Goal: Task Accomplishment & Management: Complete application form

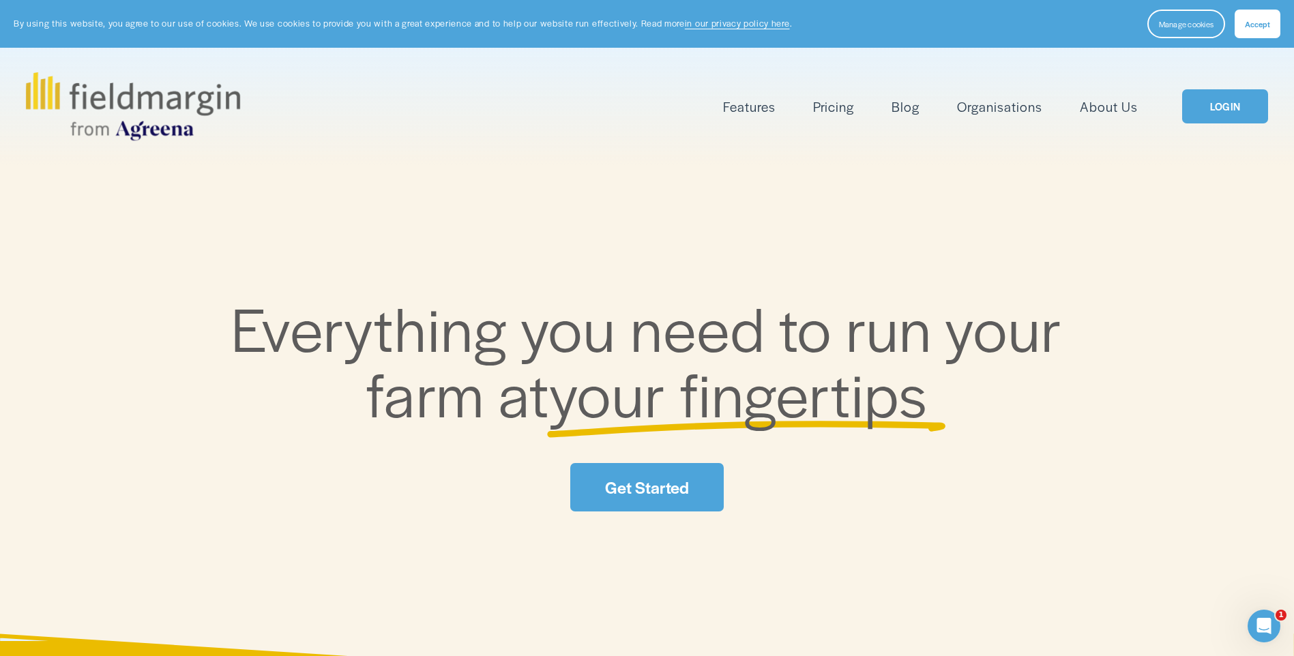
click at [1245, 96] on link "LOGIN" at bounding box center [1225, 106] width 86 height 35
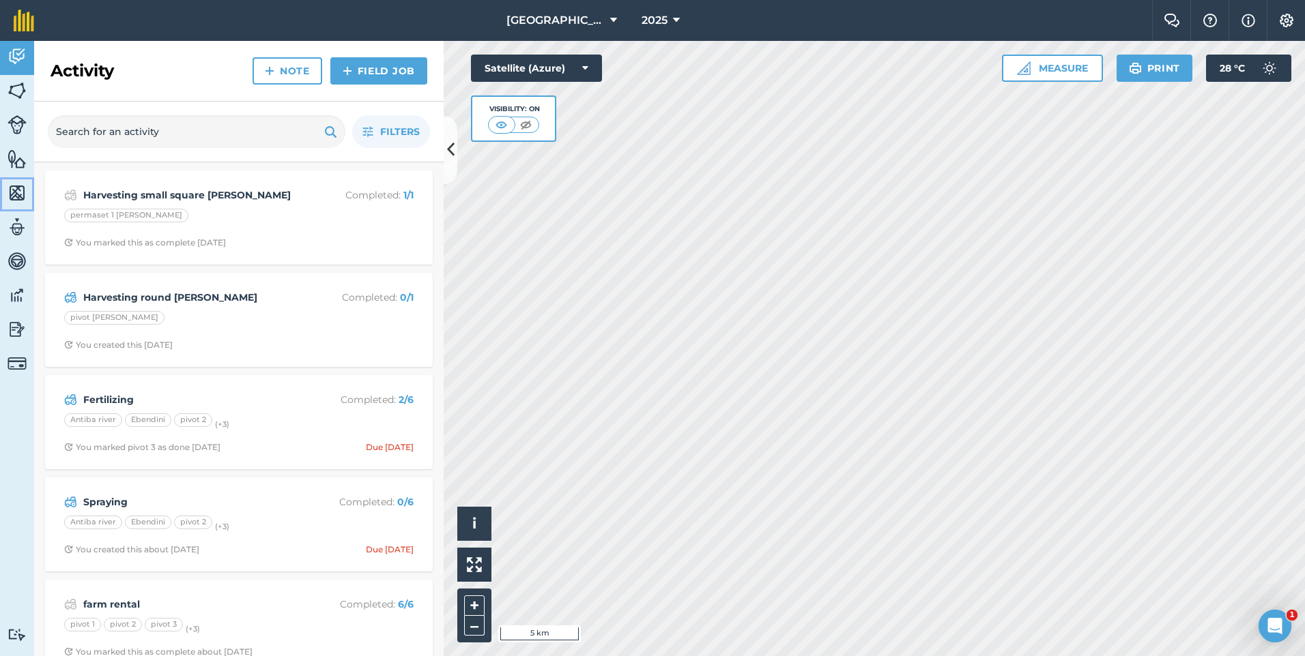
click at [17, 193] on img at bounding box center [17, 193] width 19 height 20
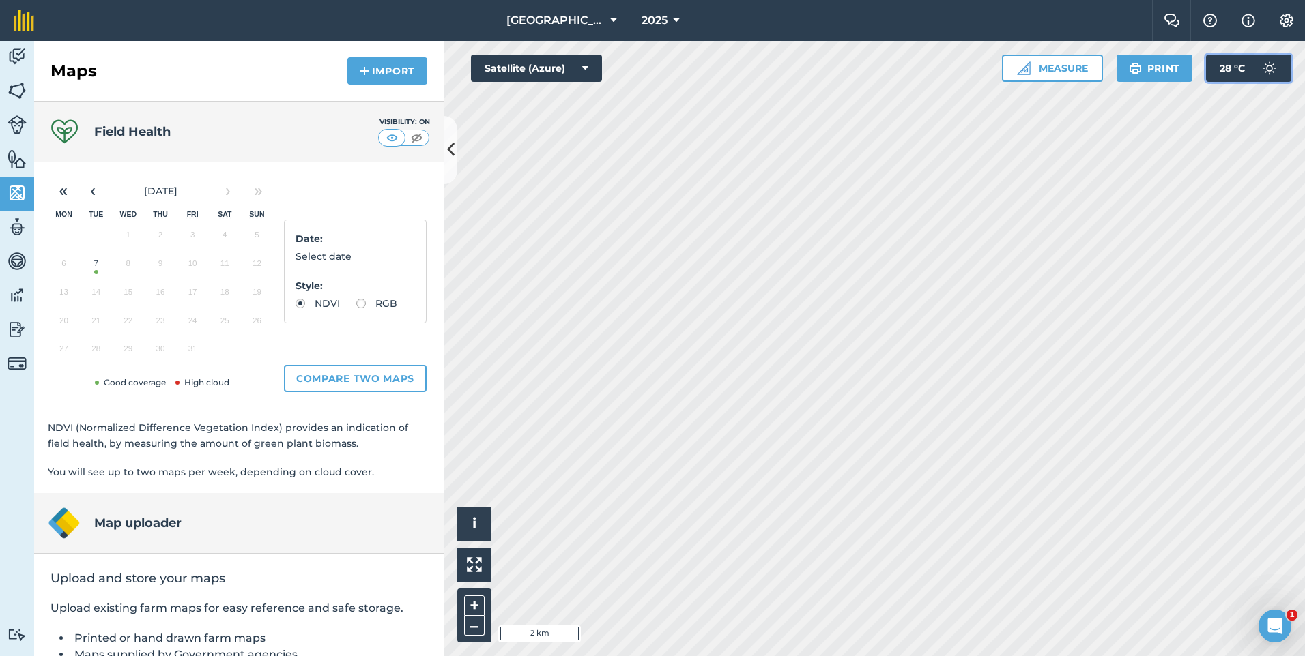
click at [1229, 67] on span "28 ° C" at bounding box center [1231, 68] width 25 height 27
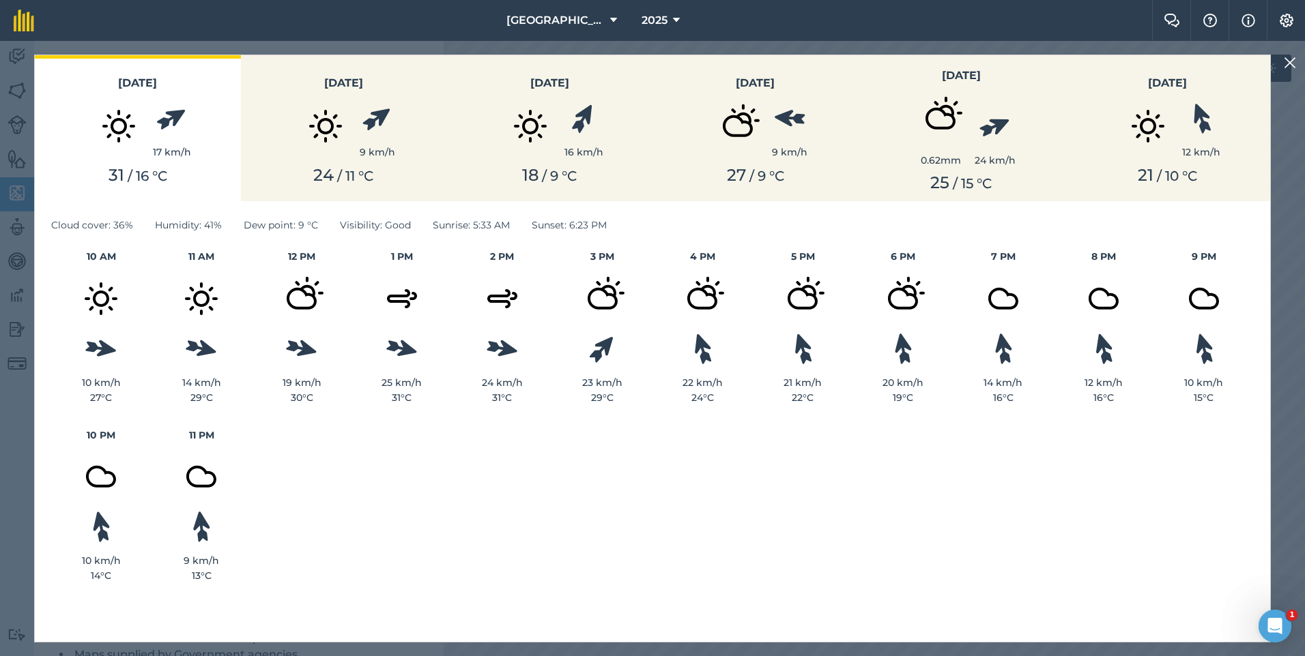
click at [1290, 63] on img at bounding box center [1289, 63] width 12 height 16
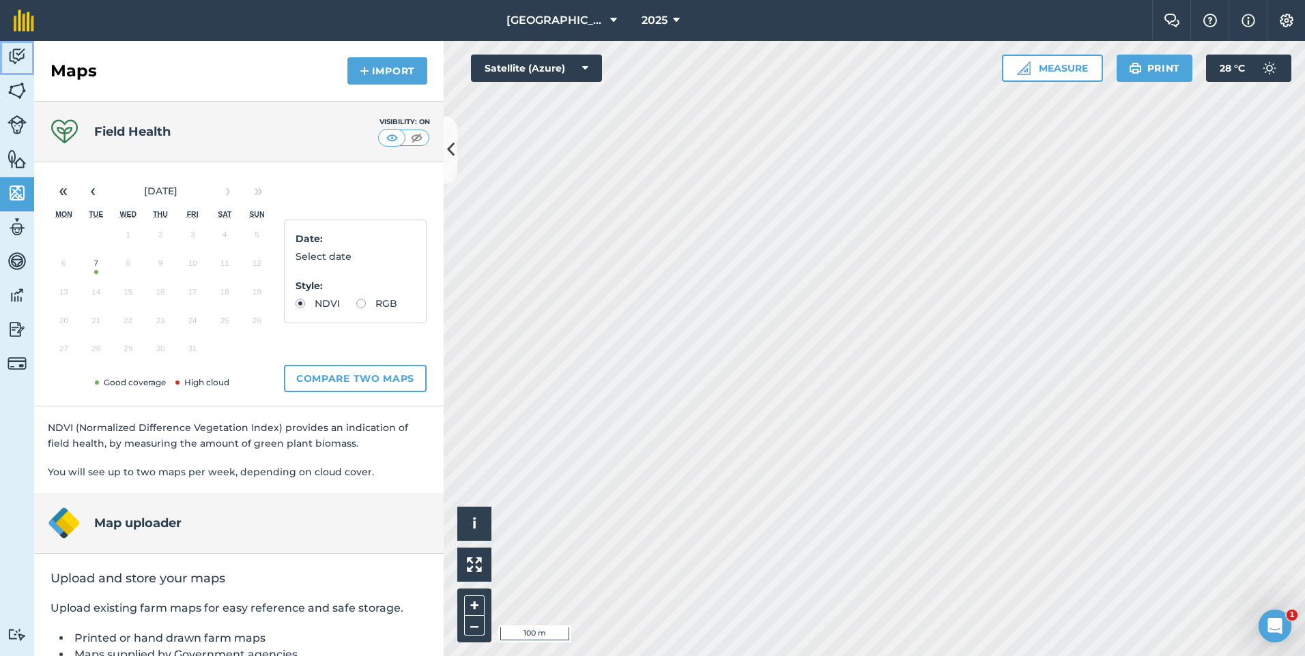
click at [25, 59] on img at bounding box center [17, 56] width 19 height 20
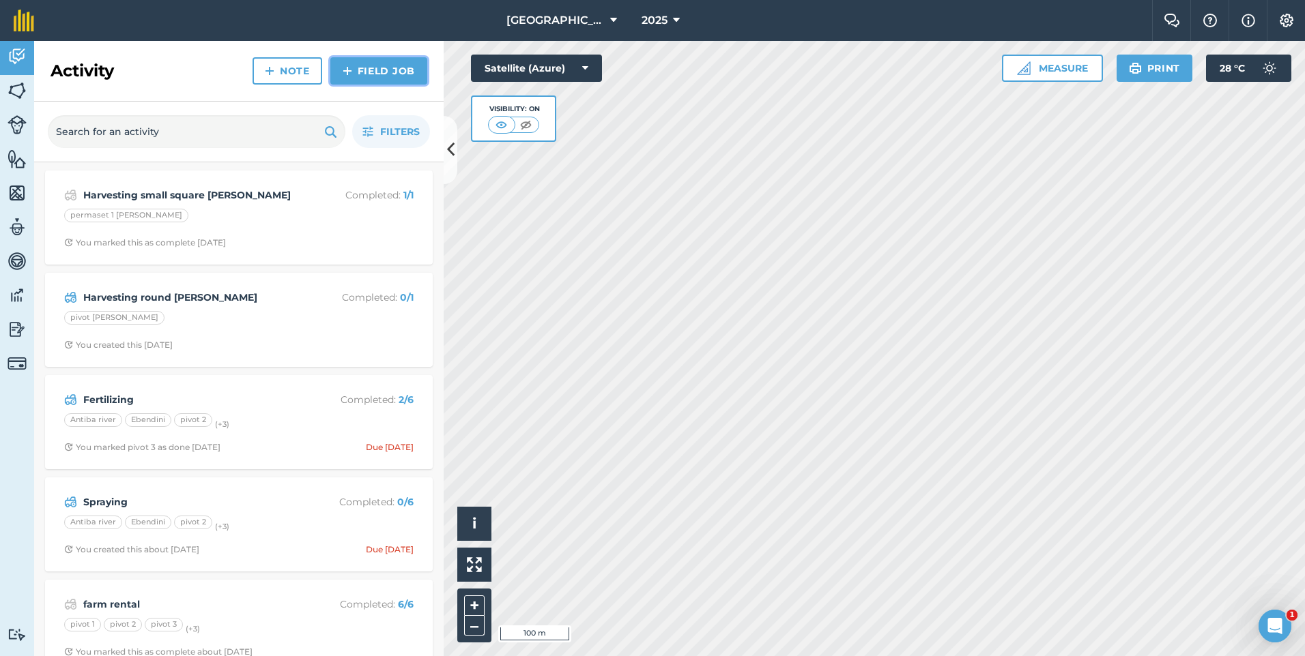
click at [403, 67] on link "Field Job" at bounding box center [378, 70] width 97 height 27
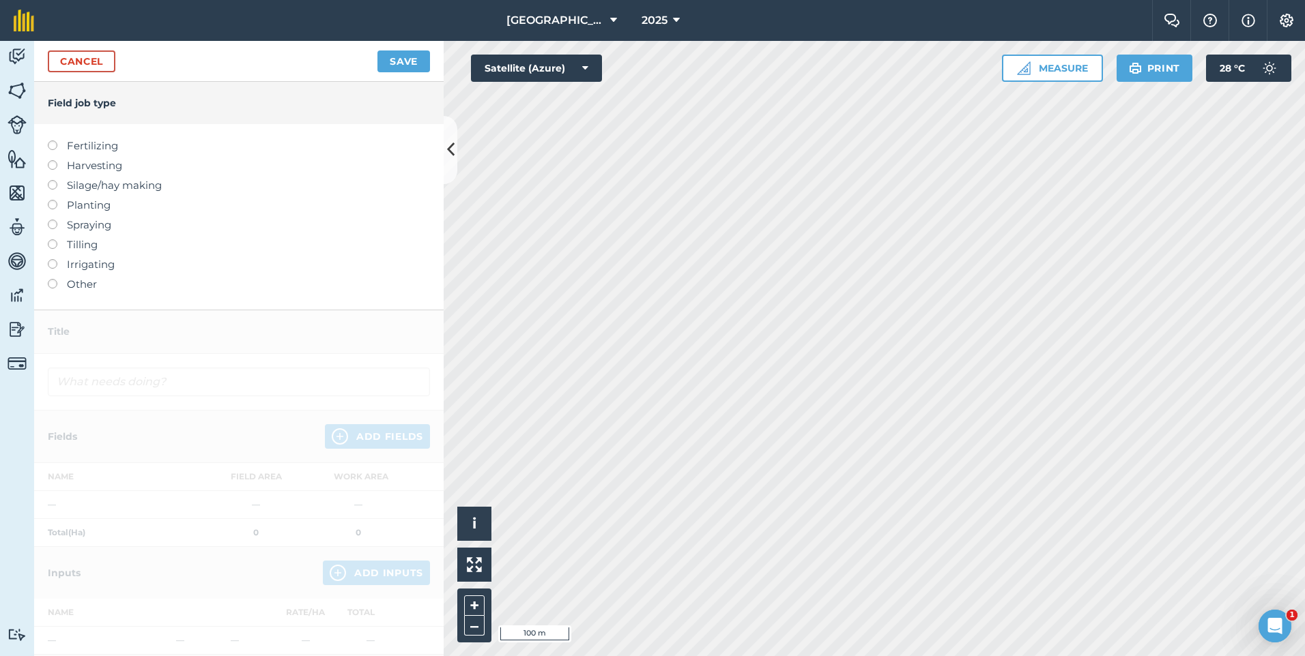
click at [55, 160] on label at bounding box center [57, 160] width 19 height 0
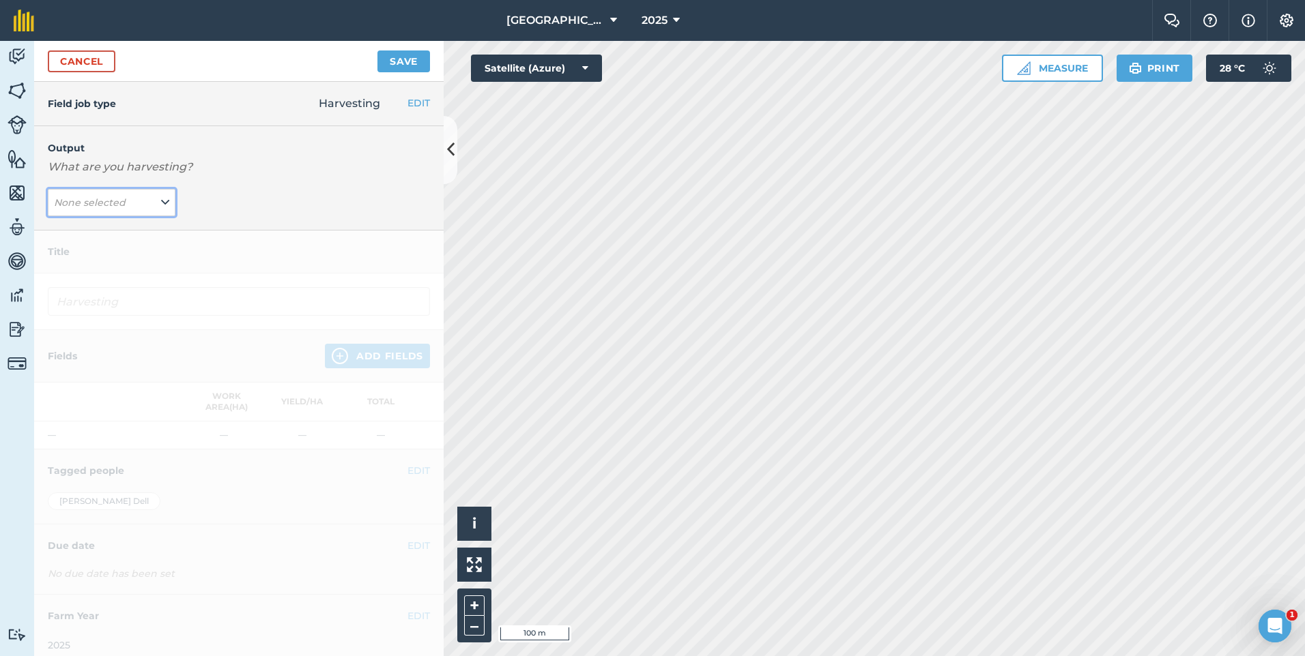
click at [156, 209] on button "None selected" at bounding box center [112, 202] width 128 height 27
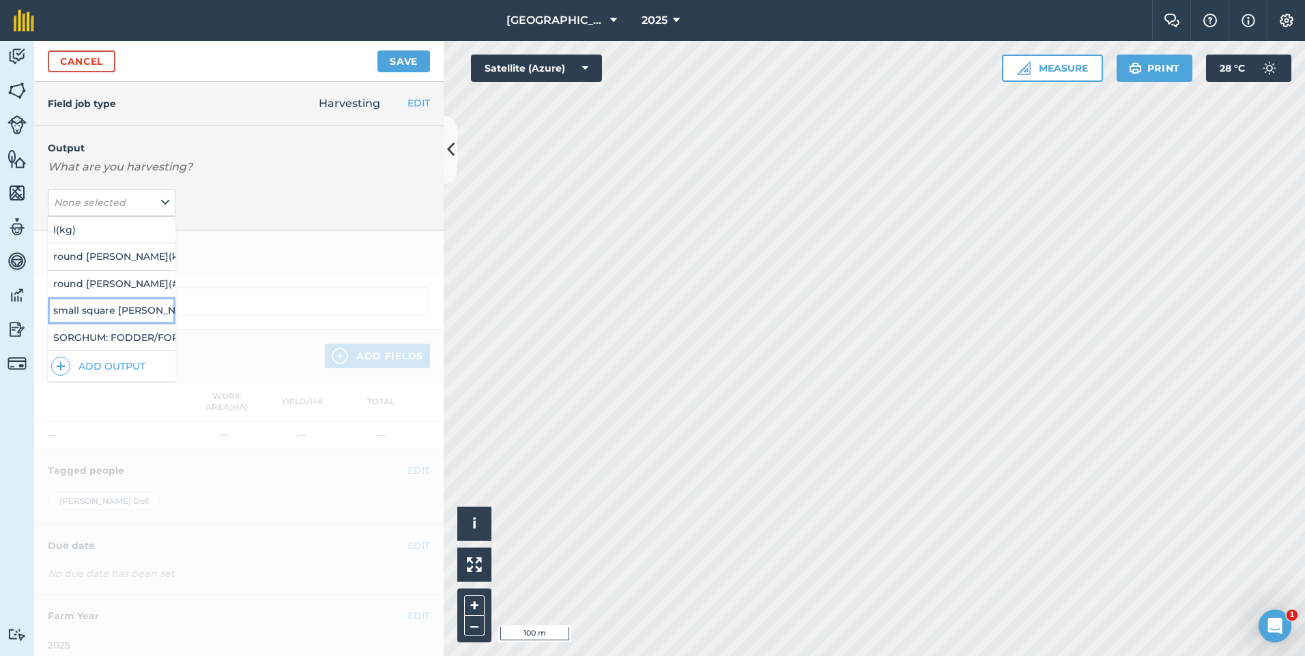
click at [120, 310] on button "small square bales ( # )" at bounding box center [112, 310] width 128 height 26
type input "Harvesting small square bales"
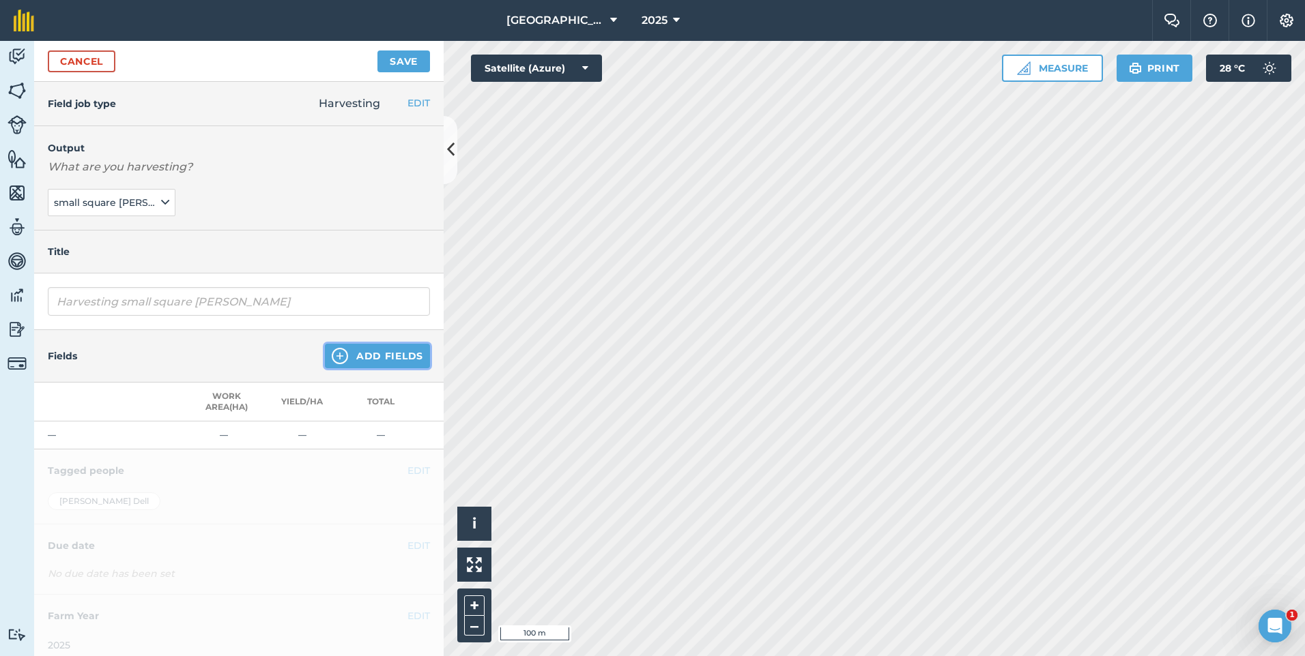
click at [359, 357] on button "Add Fields" at bounding box center [377, 356] width 105 height 25
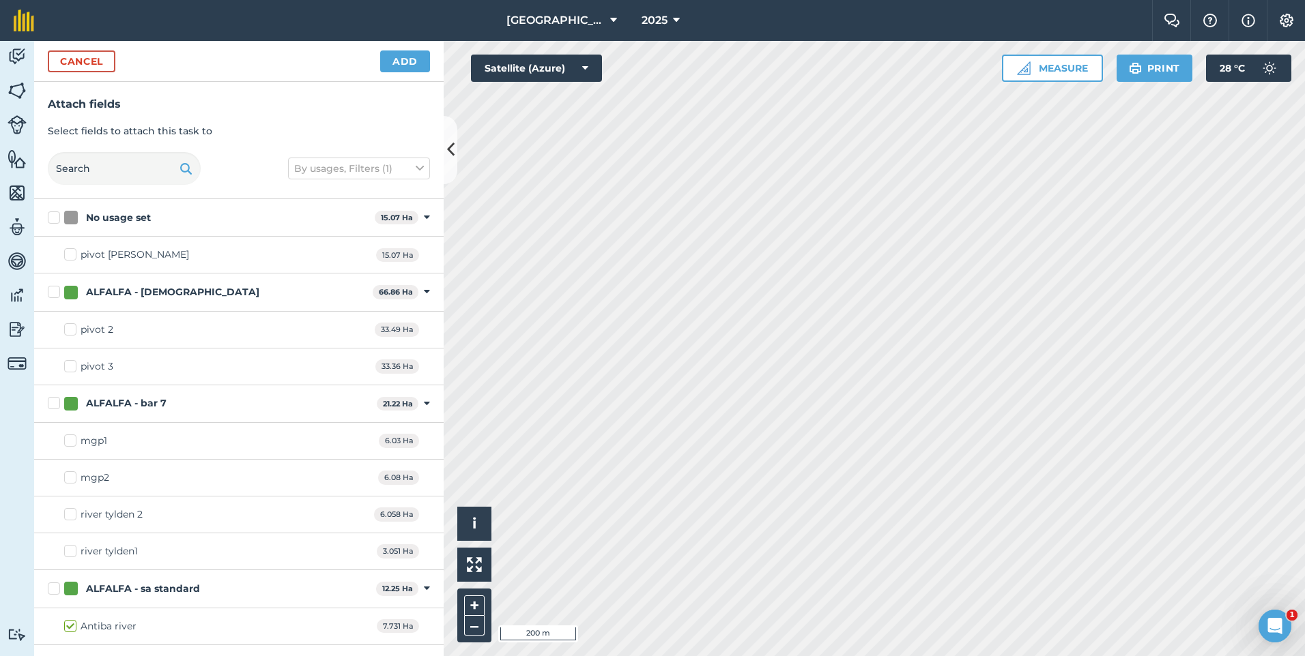
checkbox input "true"
click at [404, 65] on button "Add" at bounding box center [405, 61] width 50 height 22
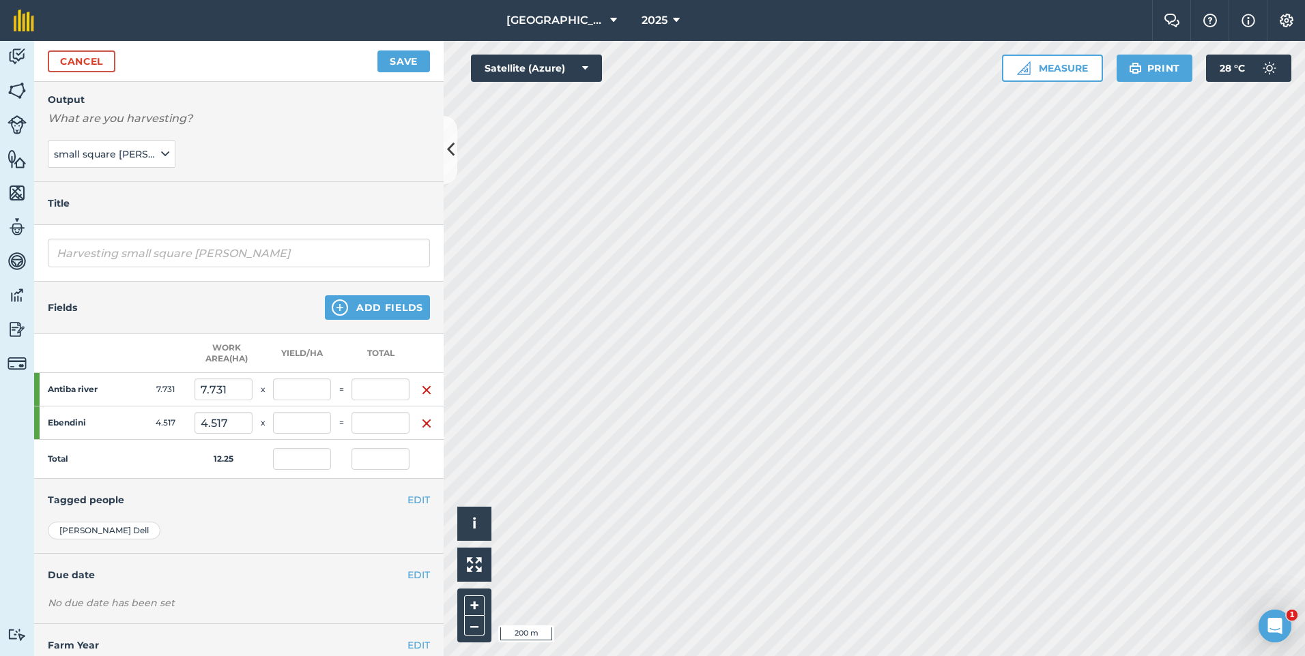
scroll to position [99, 0]
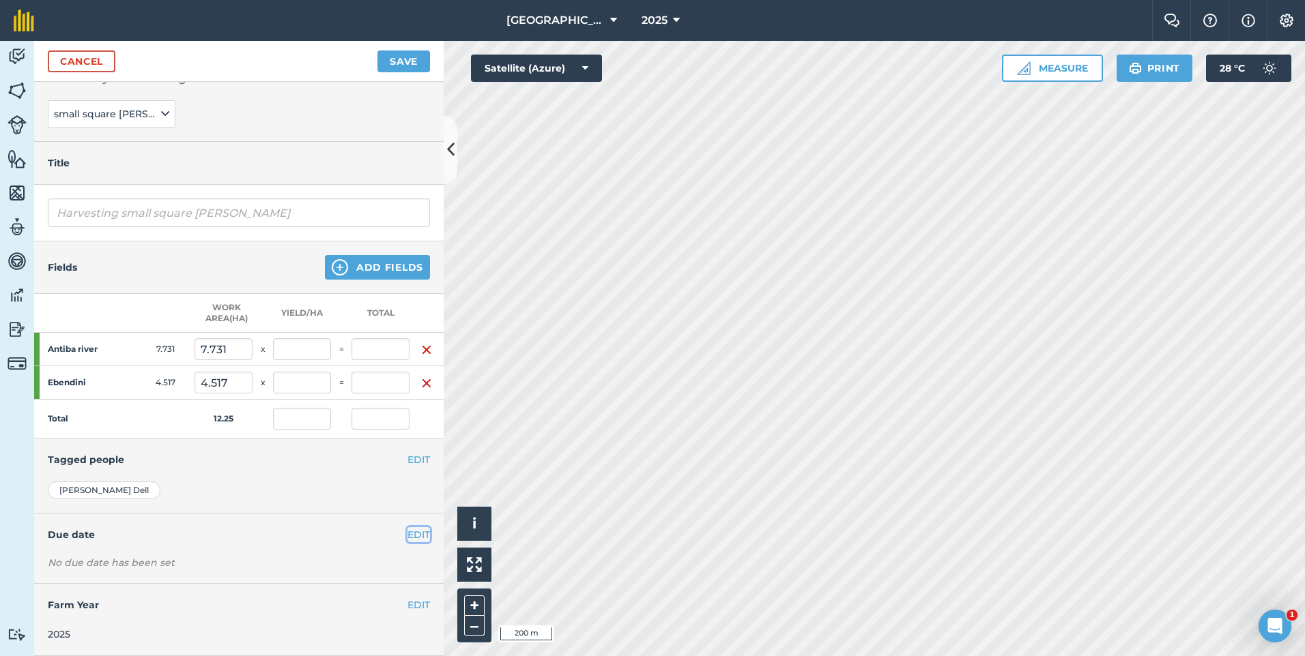
click at [417, 527] on button "EDIT" at bounding box center [418, 534] width 23 height 15
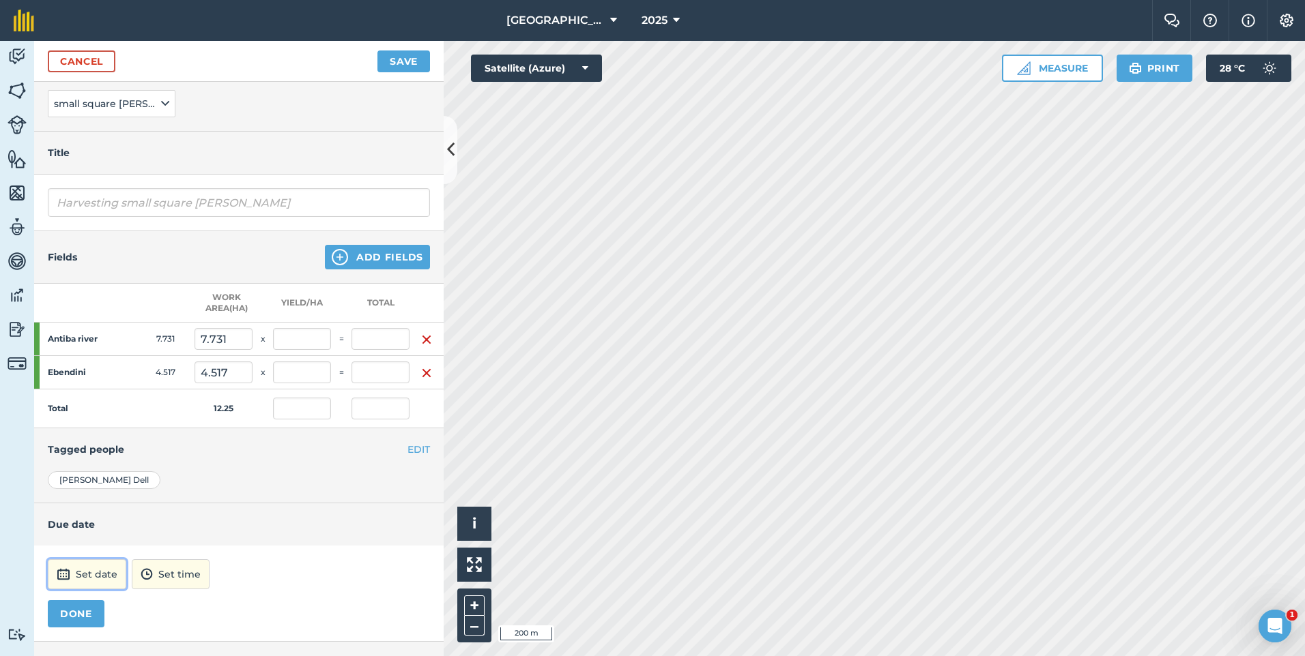
click at [96, 570] on button "Set date" at bounding box center [87, 575] width 78 height 30
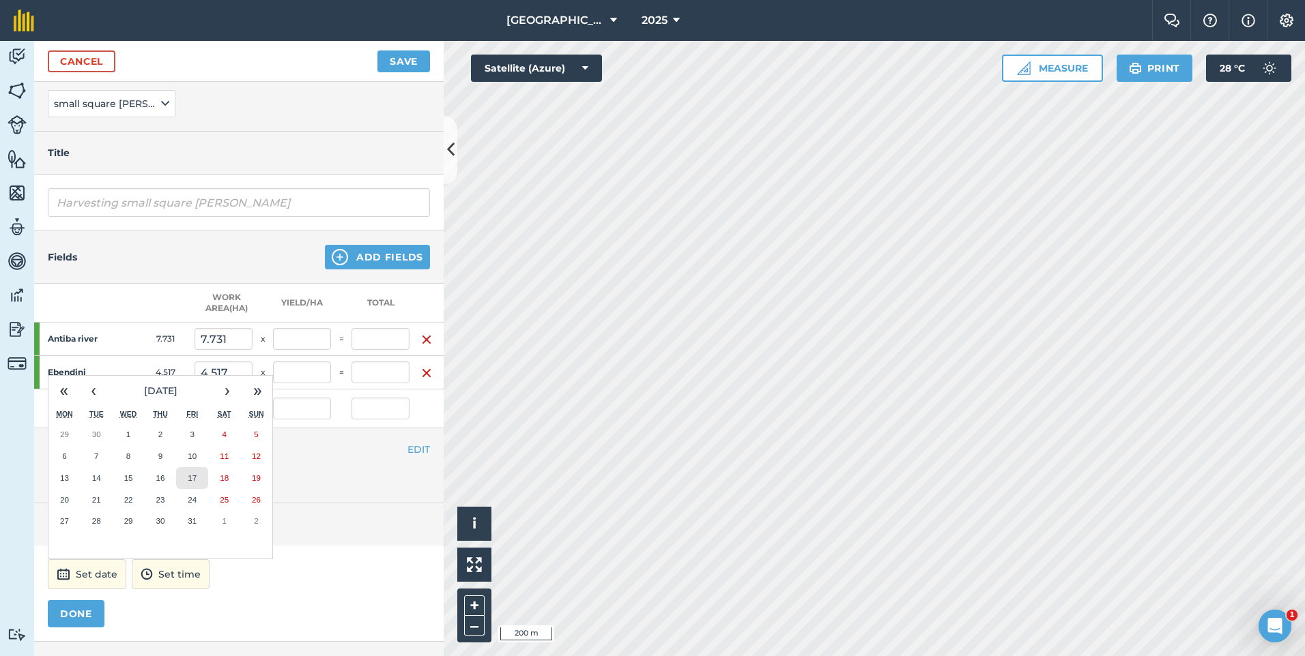
click at [202, 478] on button "17" at bounding box center [192, 478] width 32 height 22
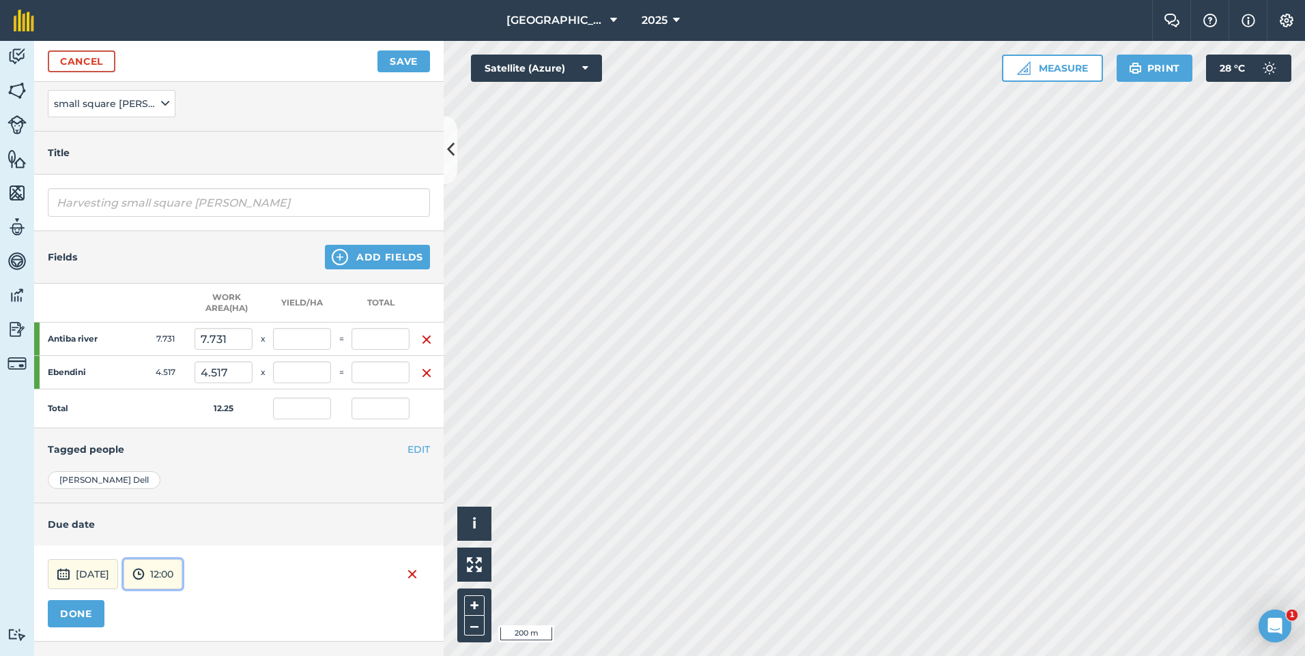
click at [182, 573] on button "12:00" at bounding box center [153, 575] width 59 height 30
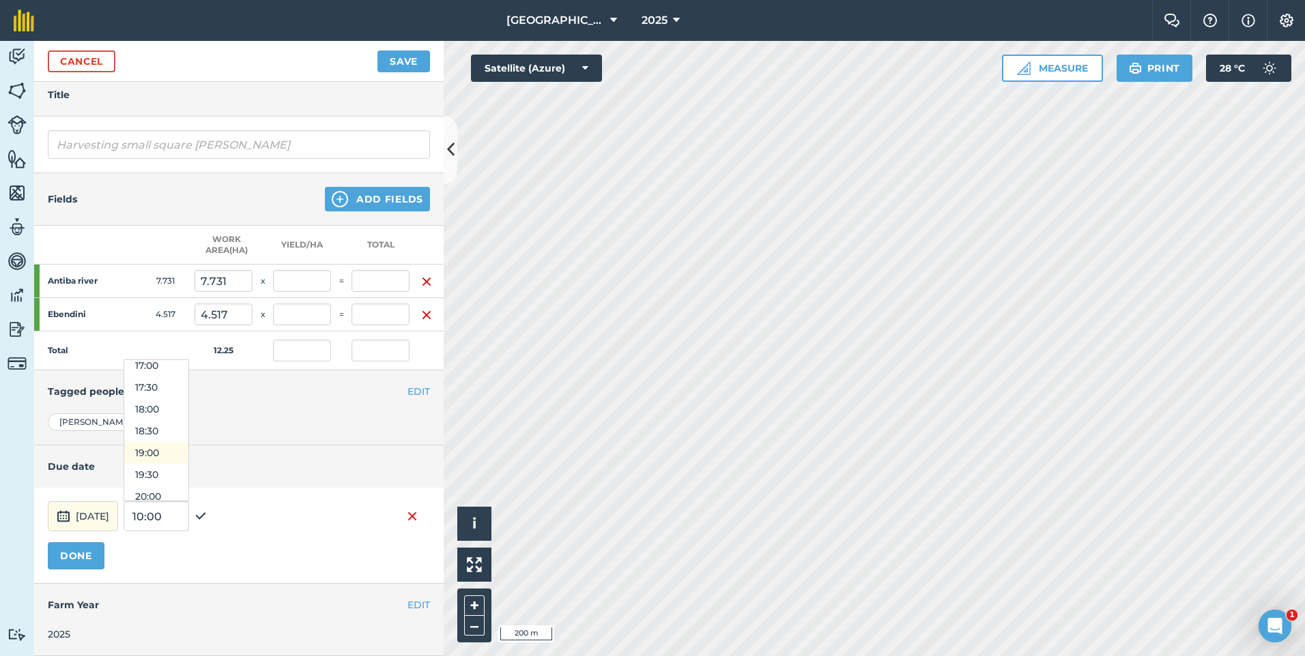
scroll to position [663, 0]
click at [188, 444] on button "17:00" at bounding box center [156, 450] width 64 height 22
click at [76, 551] on button "DONE" at bounding box center [76, 555] width 57 height 27
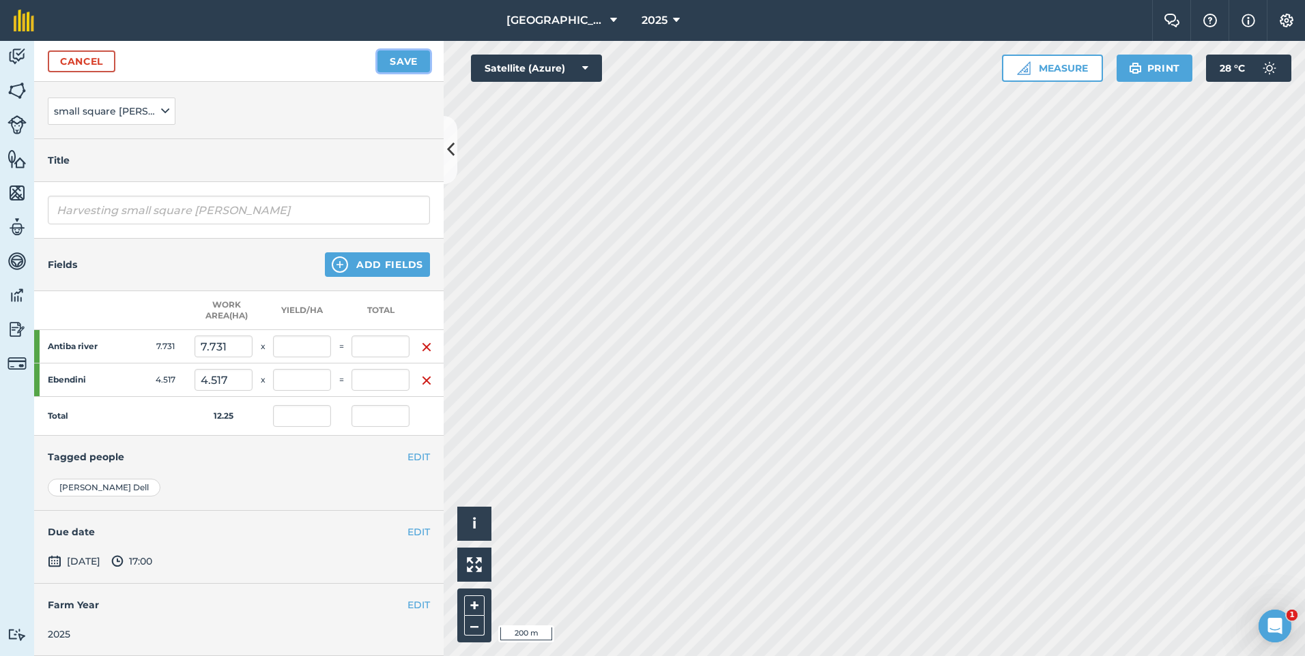
click at [414, 60] on button "Save" at bounding box center [403, 61] width 53 height 22
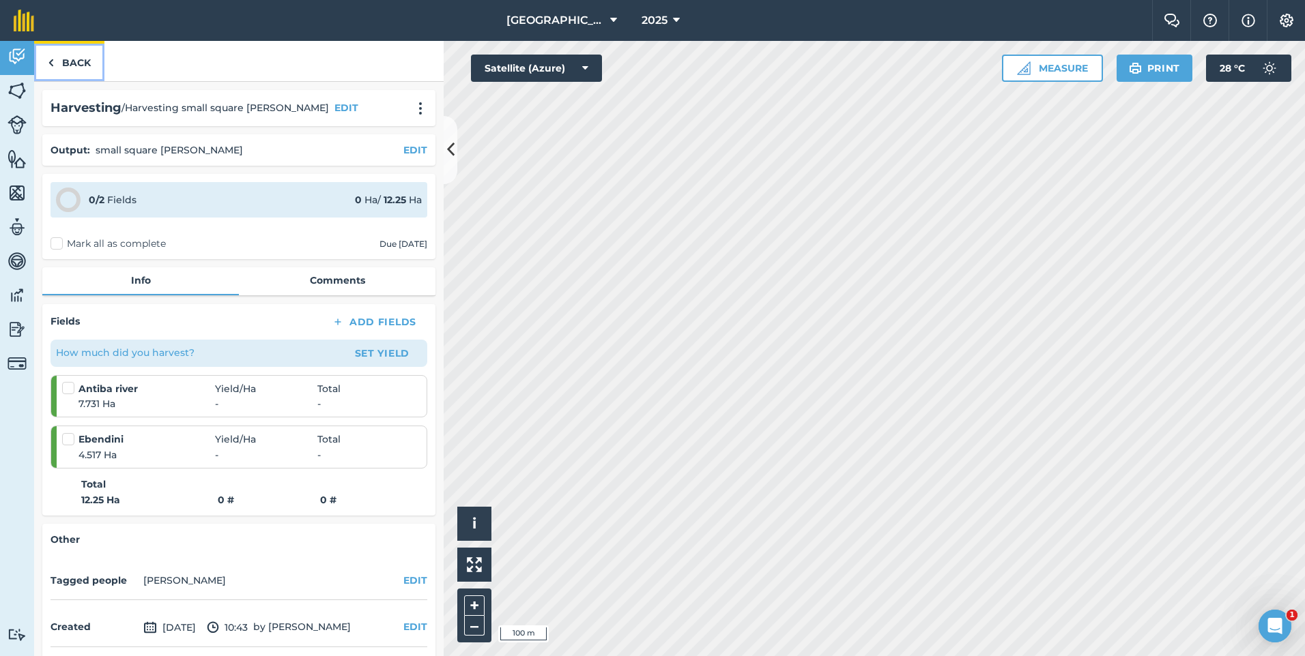
click at [60, 64] on link "Back" at bounding box center [69, 61] width 70 height 40
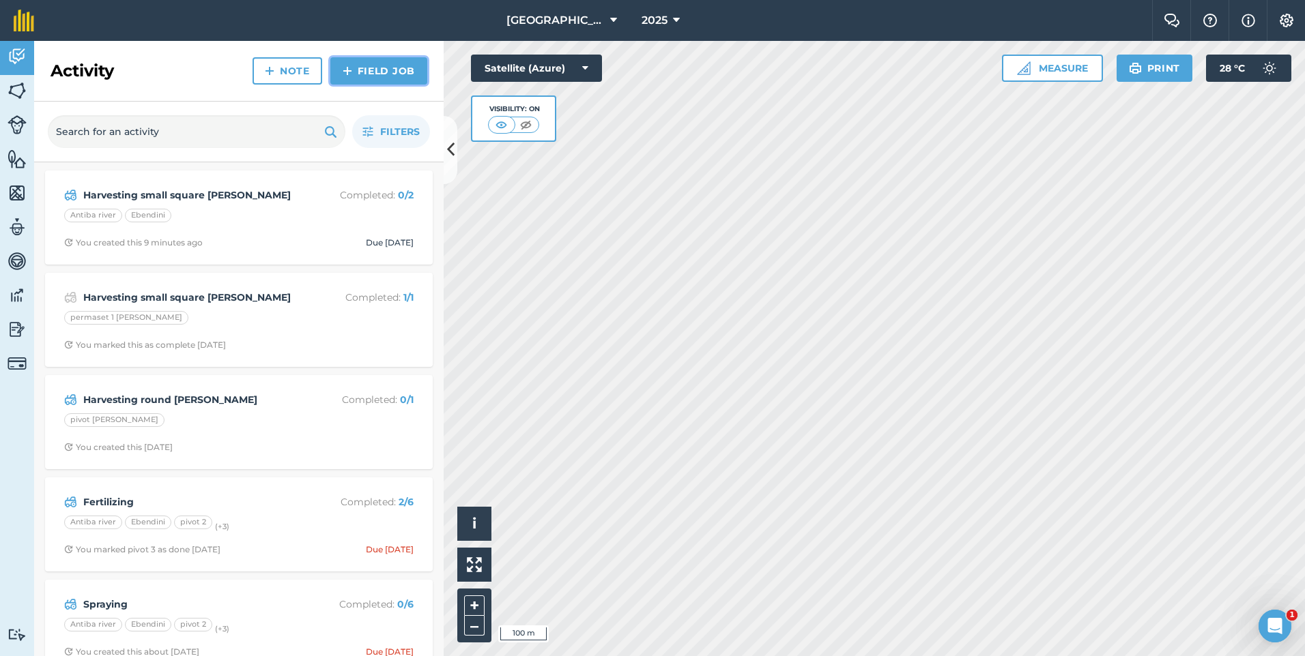
click at [356, 66] on link "Field Job" at bounding box center [378, 70] width 97 height 27
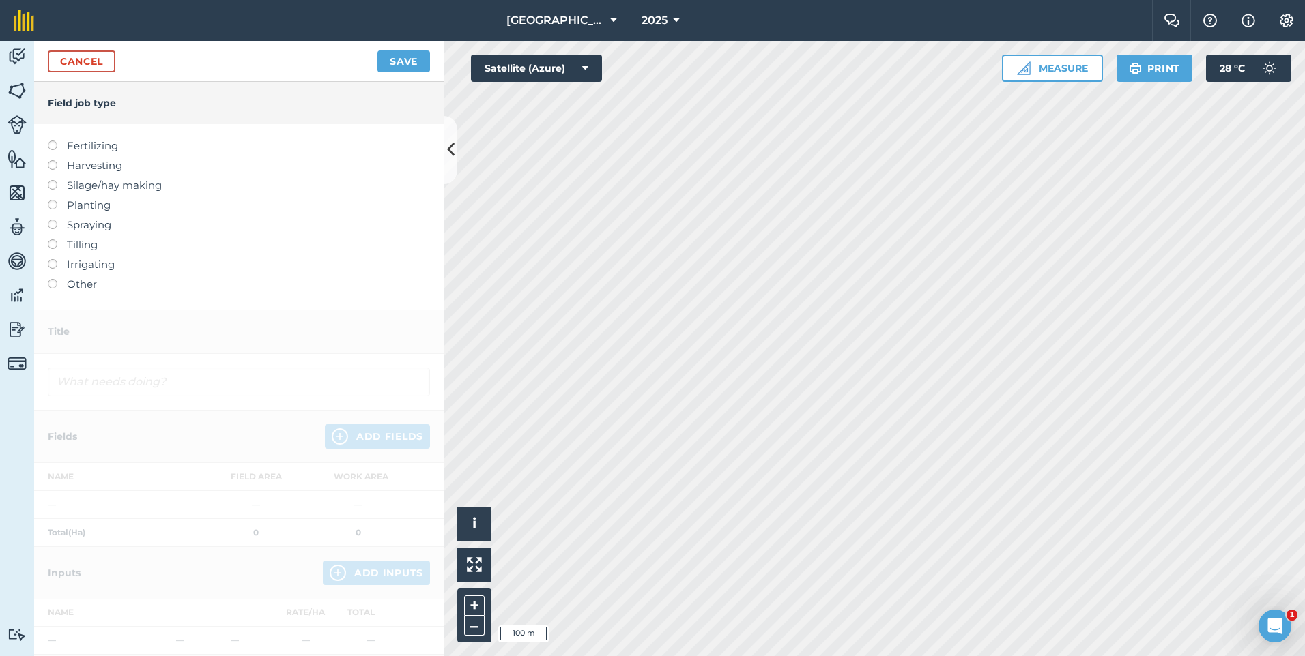
click at [52, 160] on label at bounding box center [57, 160] width 19 height 0
type input "Harvesting"
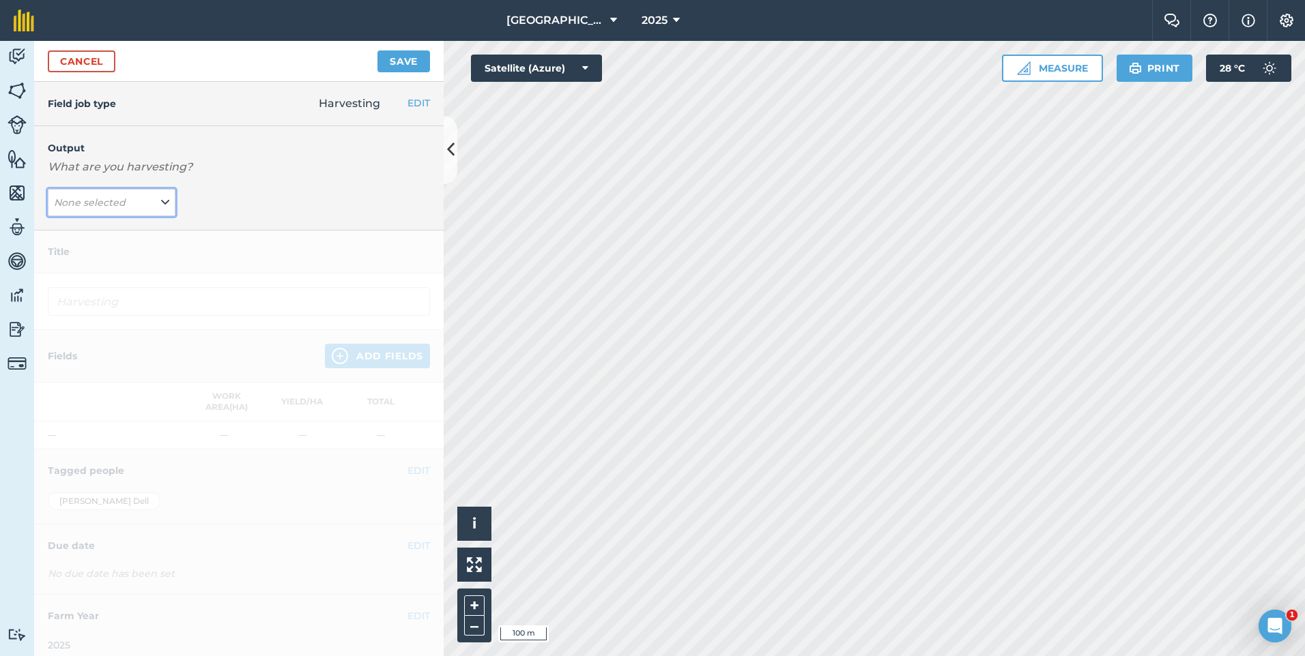
click at [164, 209] on icon at bounding box center [165, 202] width 8 height 15
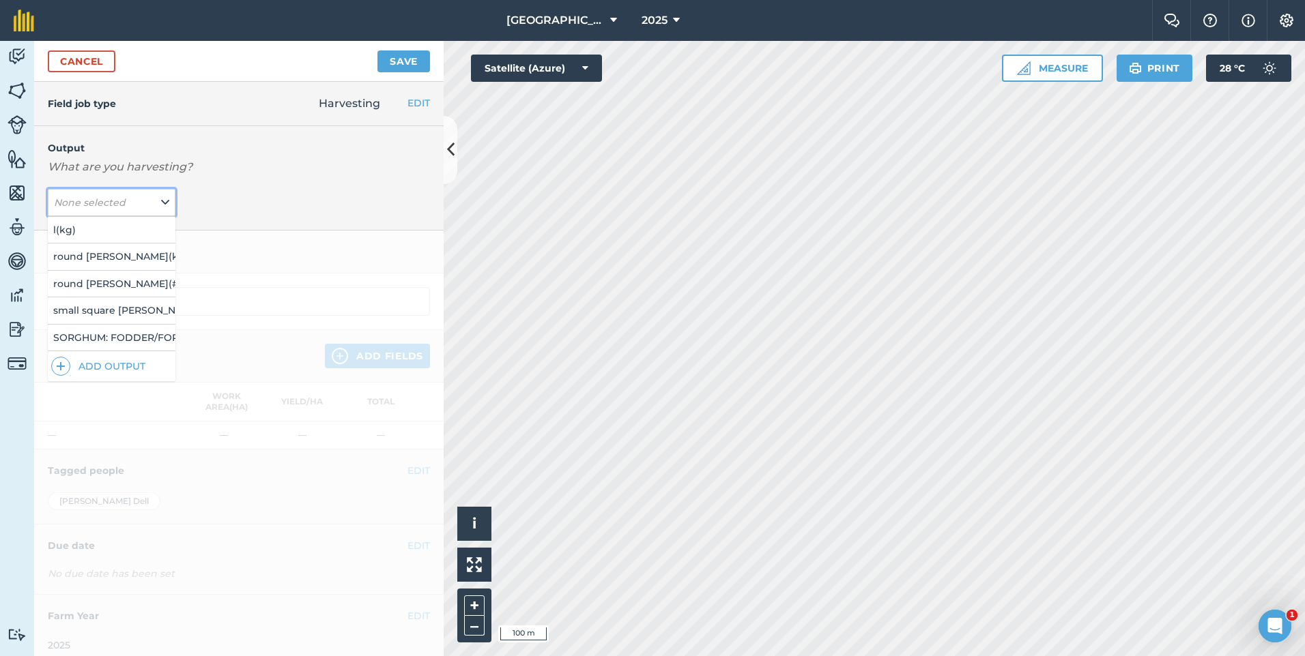
click at [154, 199] on button "None selected" at bounding box center [112, 202] width 128 height 27
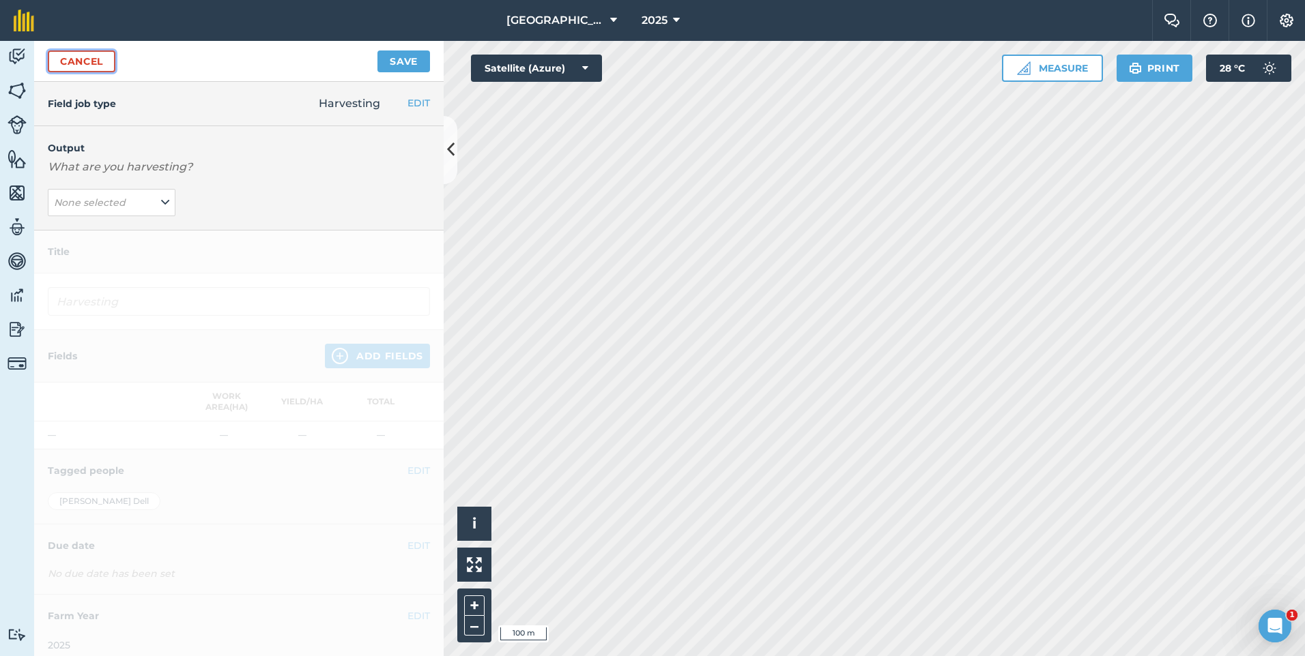
click at [53, 68] on link "Cancel" at bounding box center [82, 61] width 68 height 22
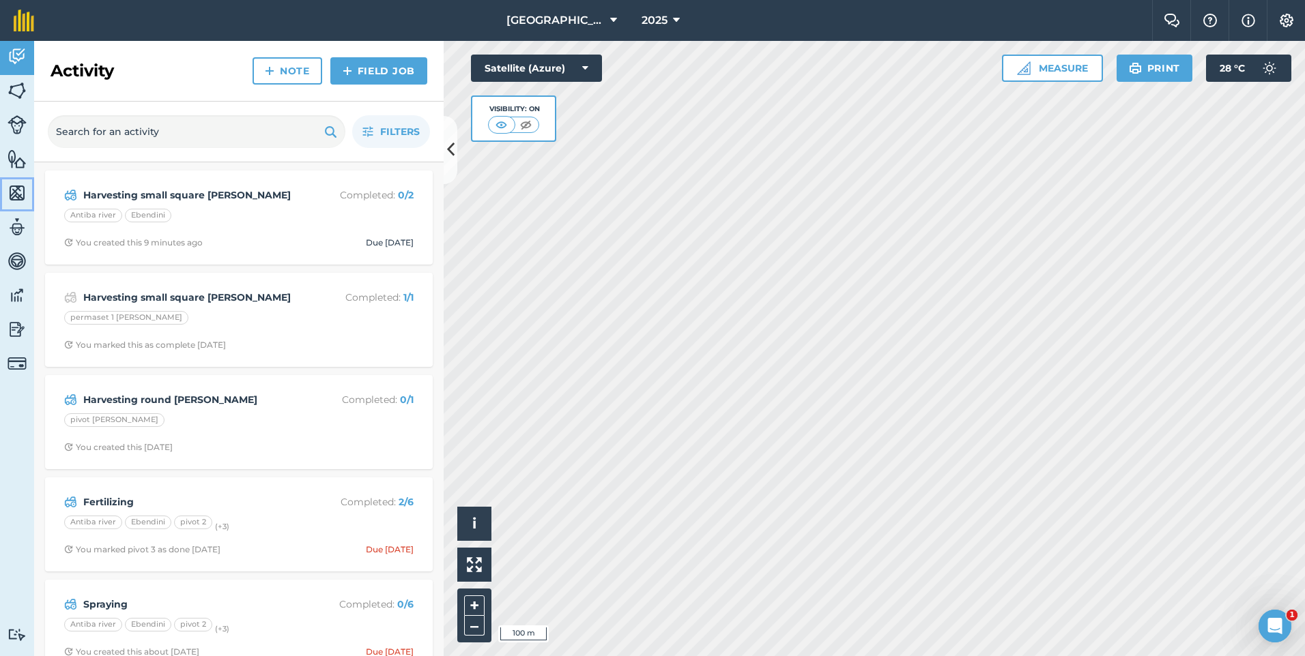
click at [14, 192] on img at bounding box center [17, 193] width 19 height 20
